Goal: Task Accomplishment & Management: Manage account settings

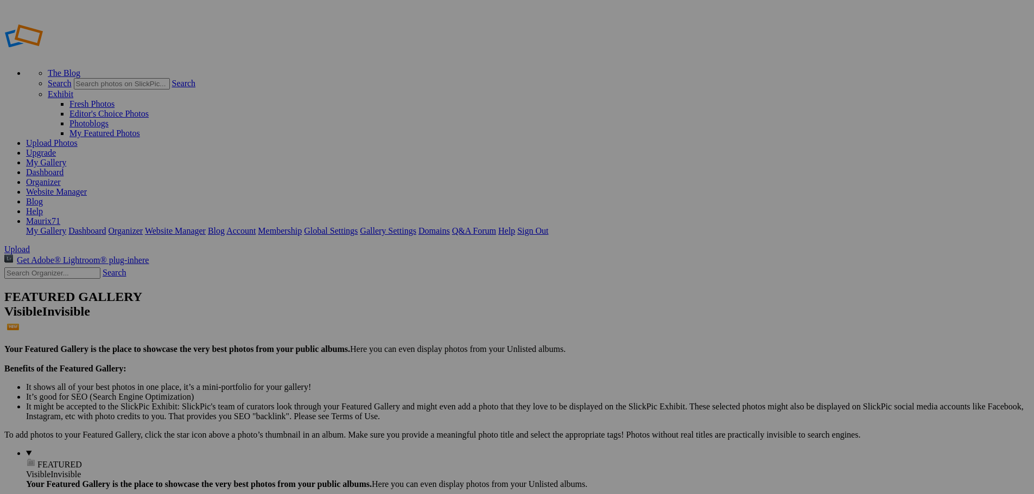
click at [445, 321] on link "Yes" at bounding box center [439, 318] width 12 height 9
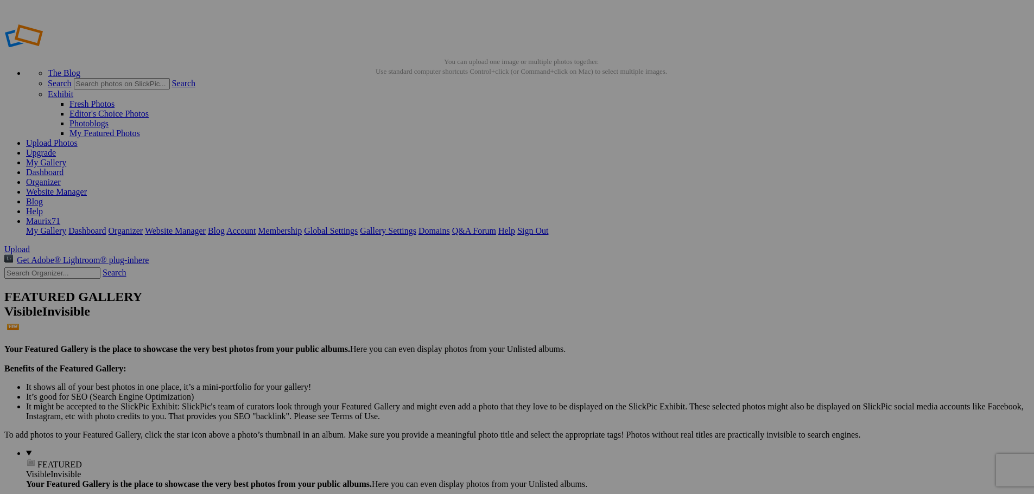
drag, startPoint x: 263, startPoint y: 327, endPoint x: 450, endPoint y: 334, distance: 186.8
type input "123"
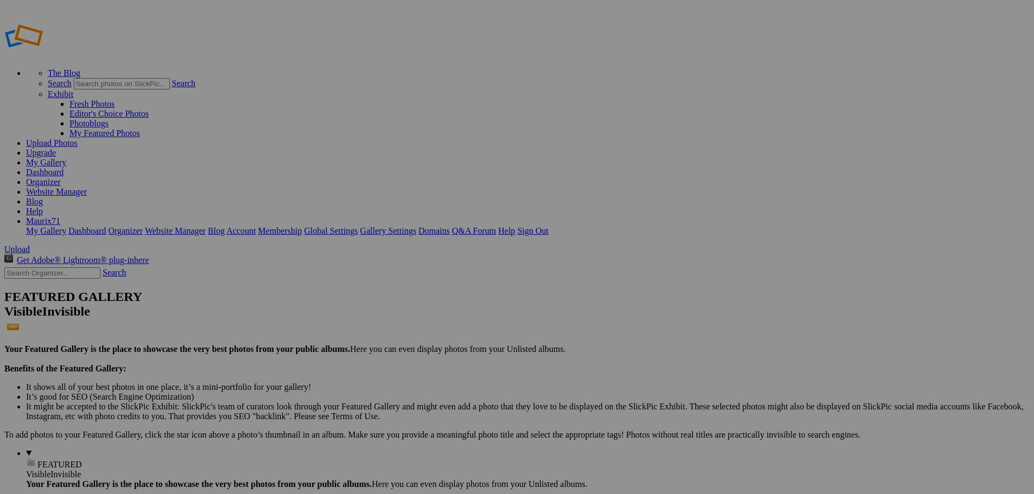
drag, startPoint x: 262, startPoint y: 323, endPoint x: 453, endPoint y: 332, distance: 190.7
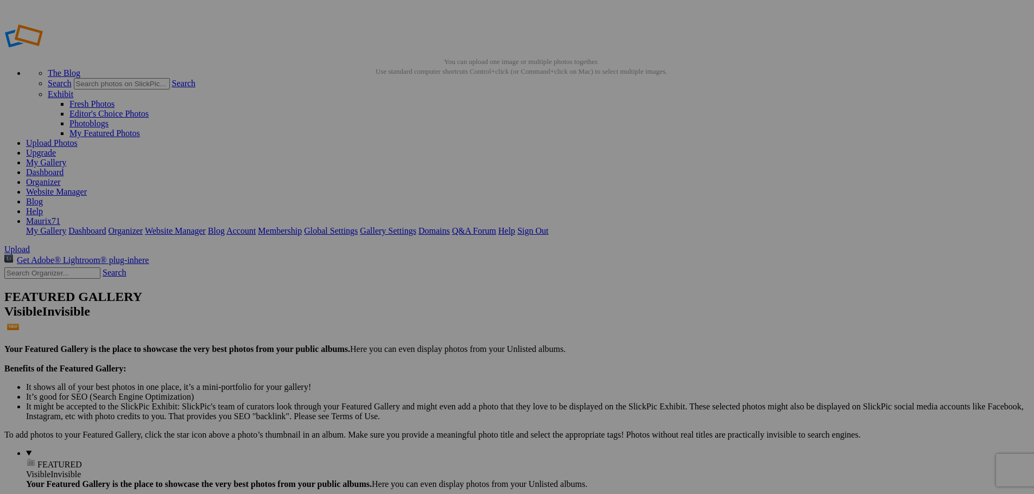
scroll to position [0, 0]
type input "124"
